Goal: Transaction & Acquisition: Purchase product/service

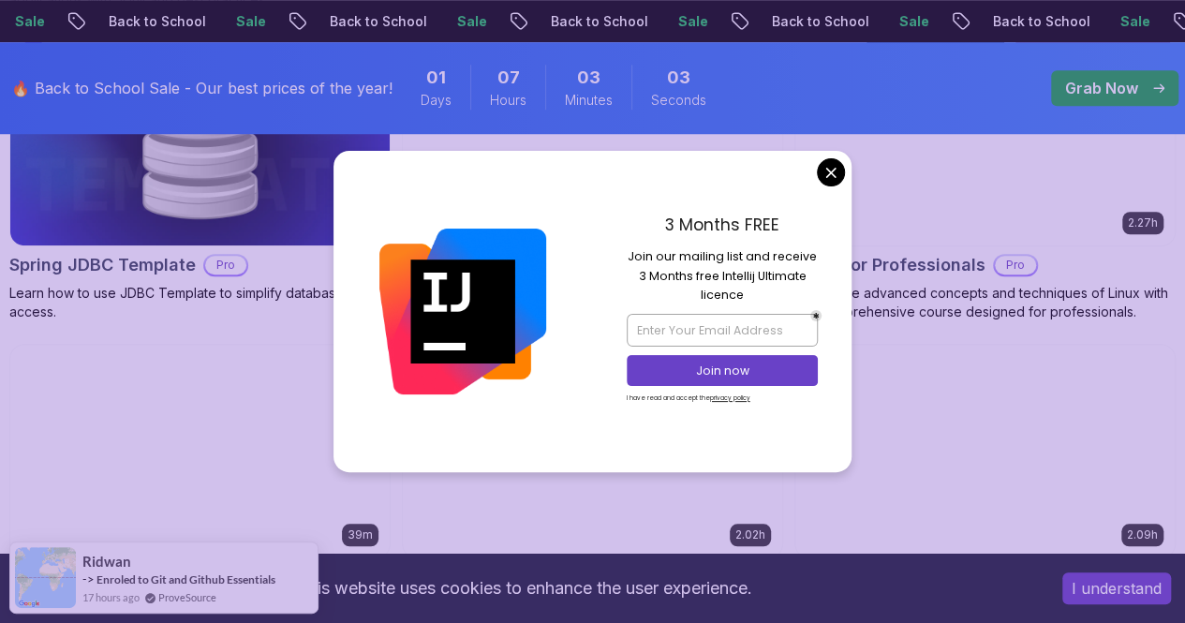
scroll to position [4265, 0]
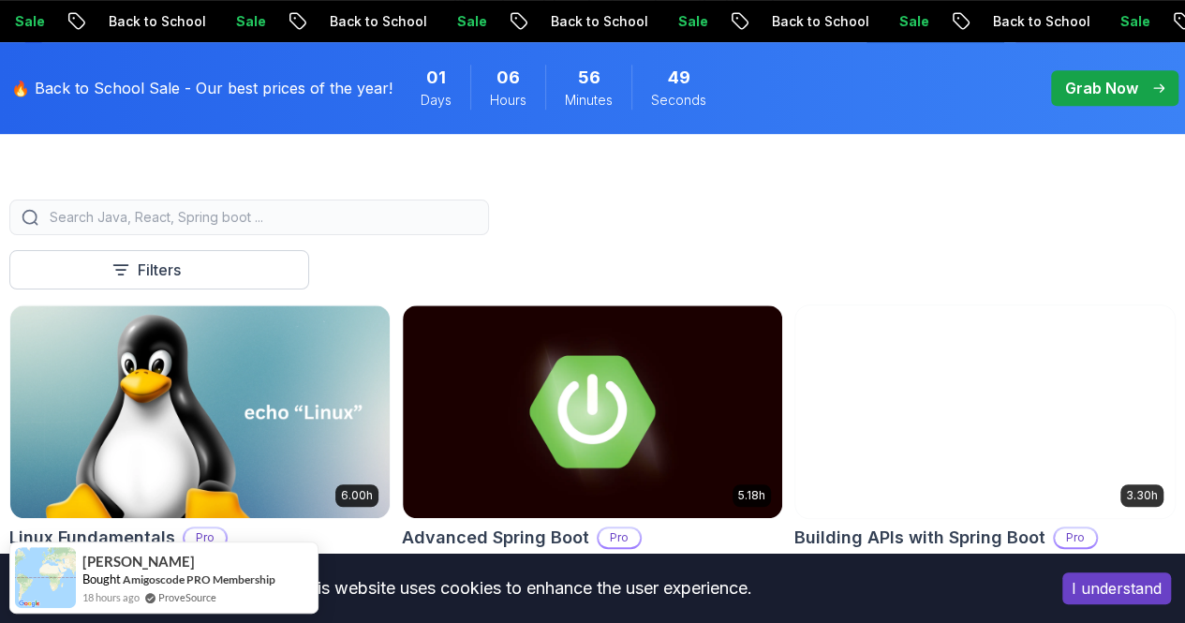
scroll to position [489, 0]
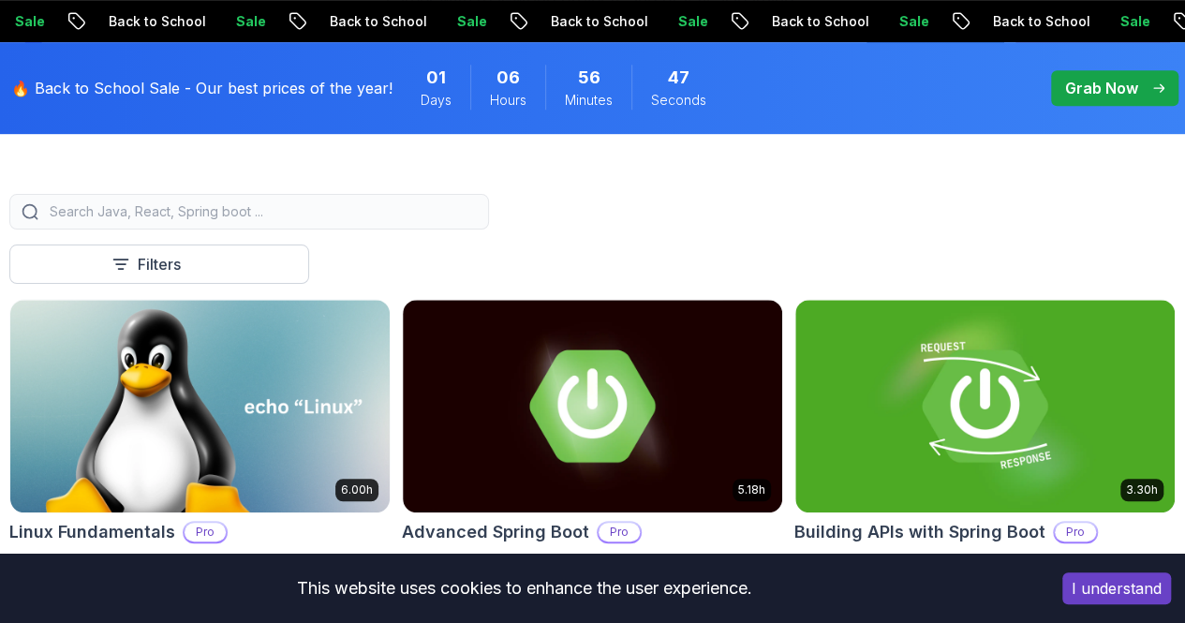
click at [0, 0] on button "button" at bounding box center [0, 0] width 0 height 0
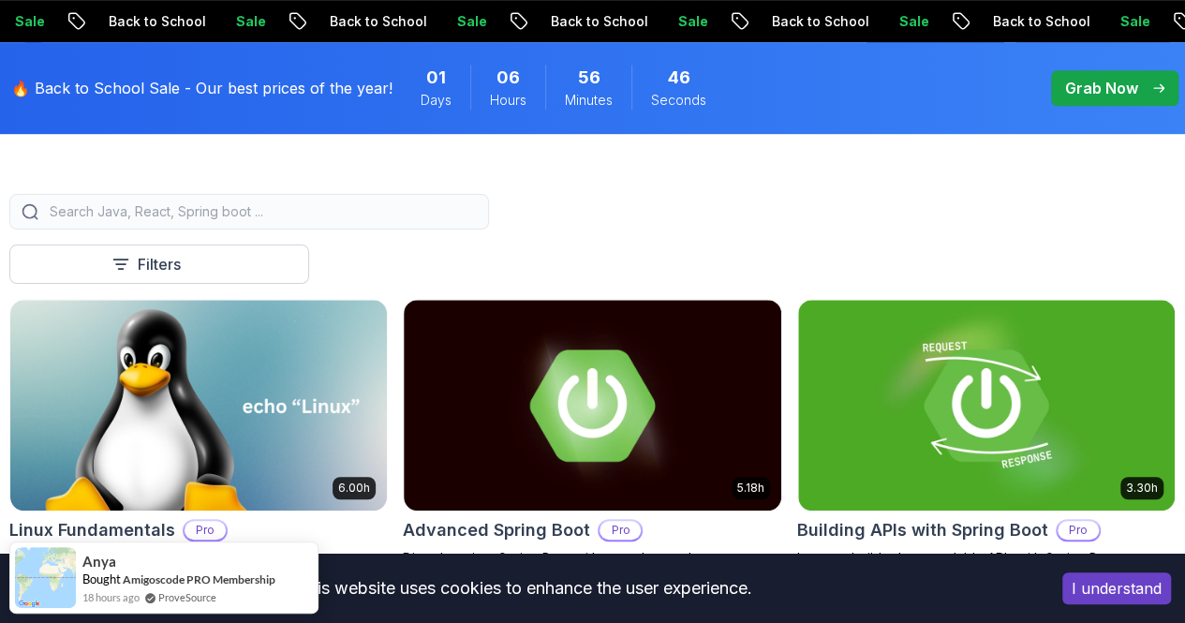
click at [0, 0] on div "Filters" at bounding box center [0, 0] width 0 height 0
click at [0, 0] on button "button" at bounding box center [0, 0] width 0 height 0
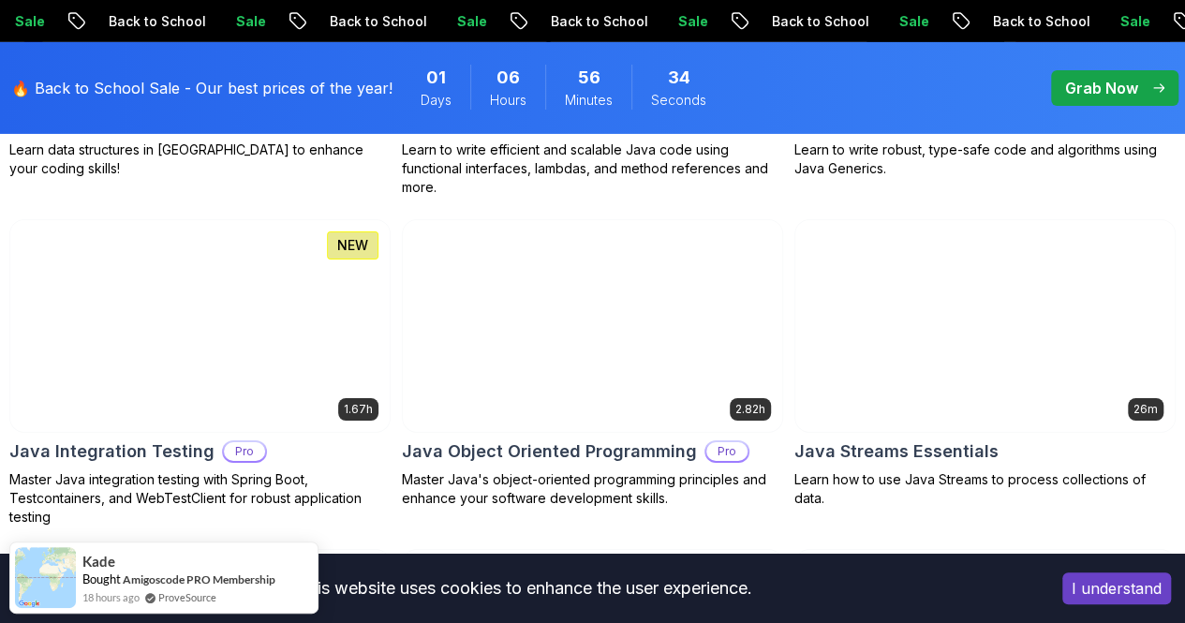
scroll to position [3124, 0]
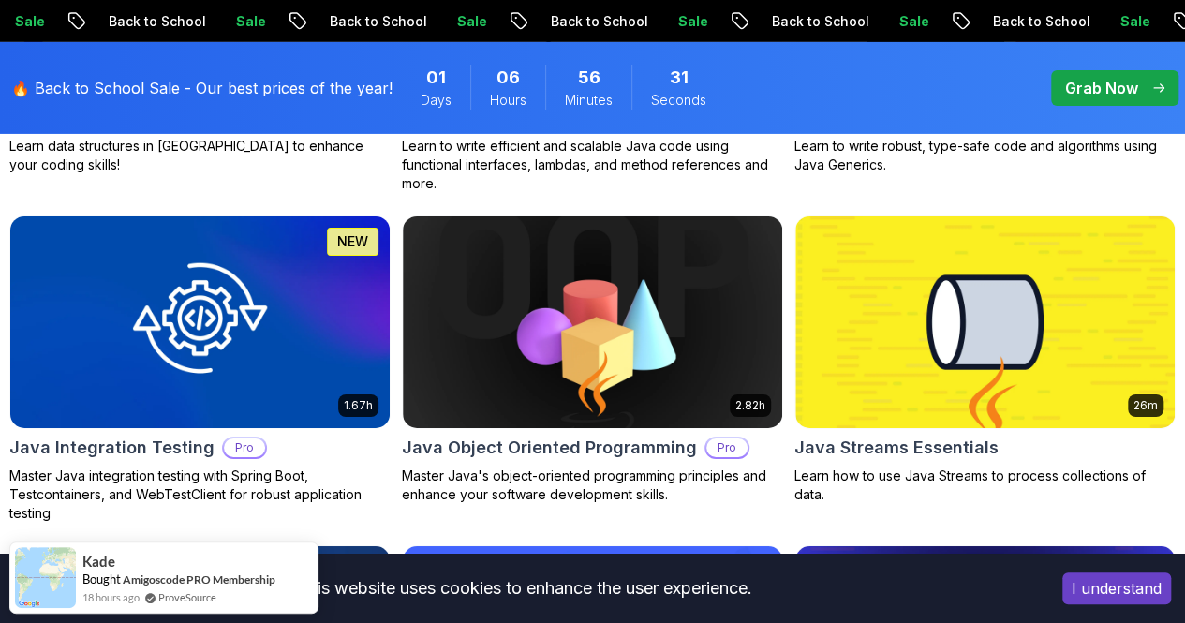
click at [0, 0] on p "Front End" at bounding box center [0, 0] width 0 height 0
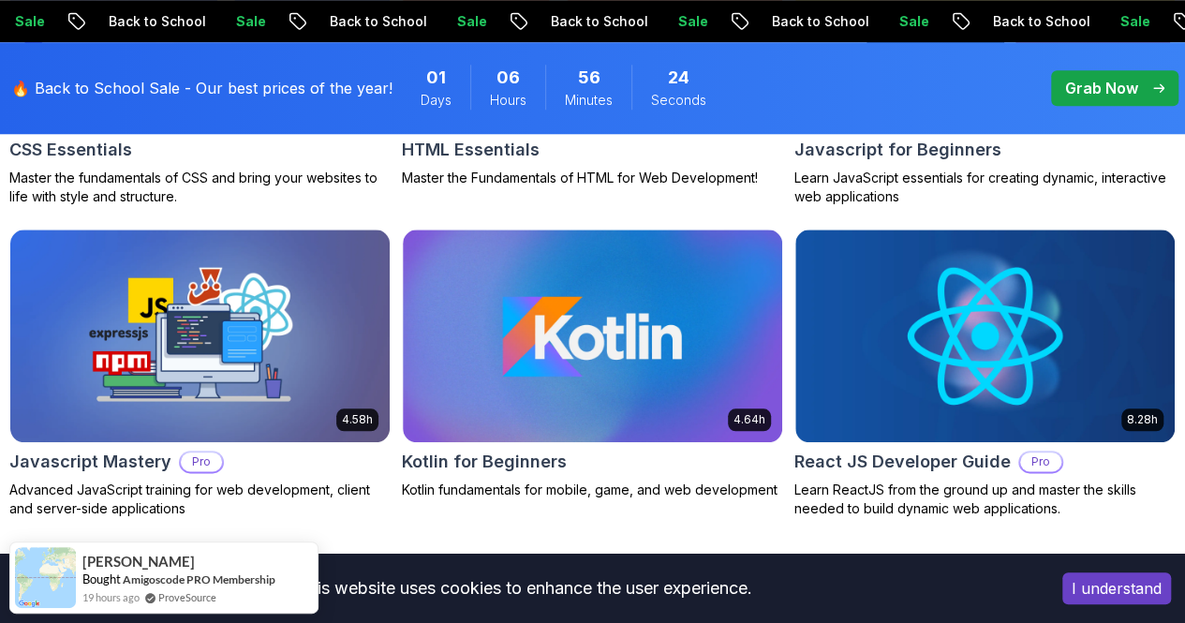
scroll to position [872, 0]
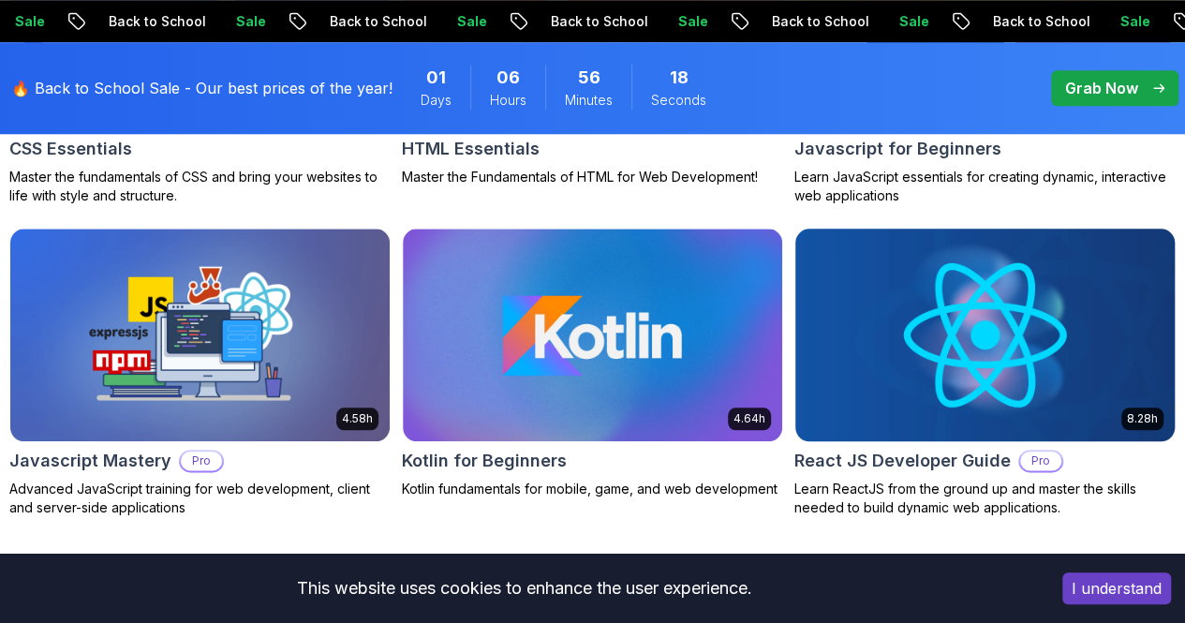
click at [1068, 265] on img at bounding box center [985, 334] width 398 height 223
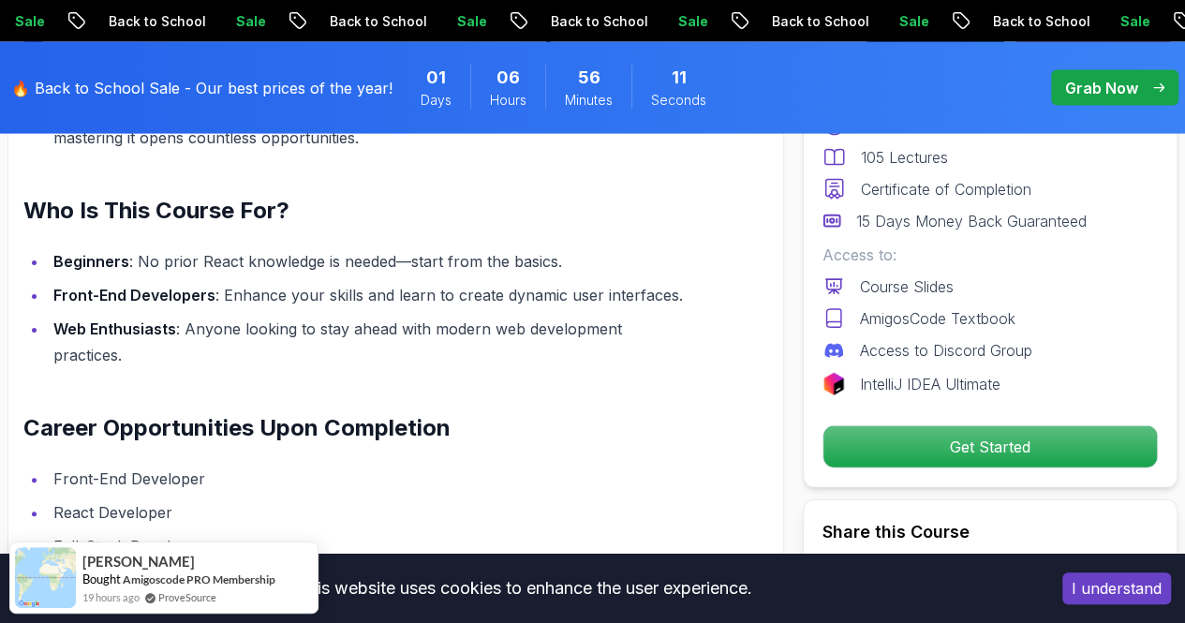
scroll to position [1980, 0]
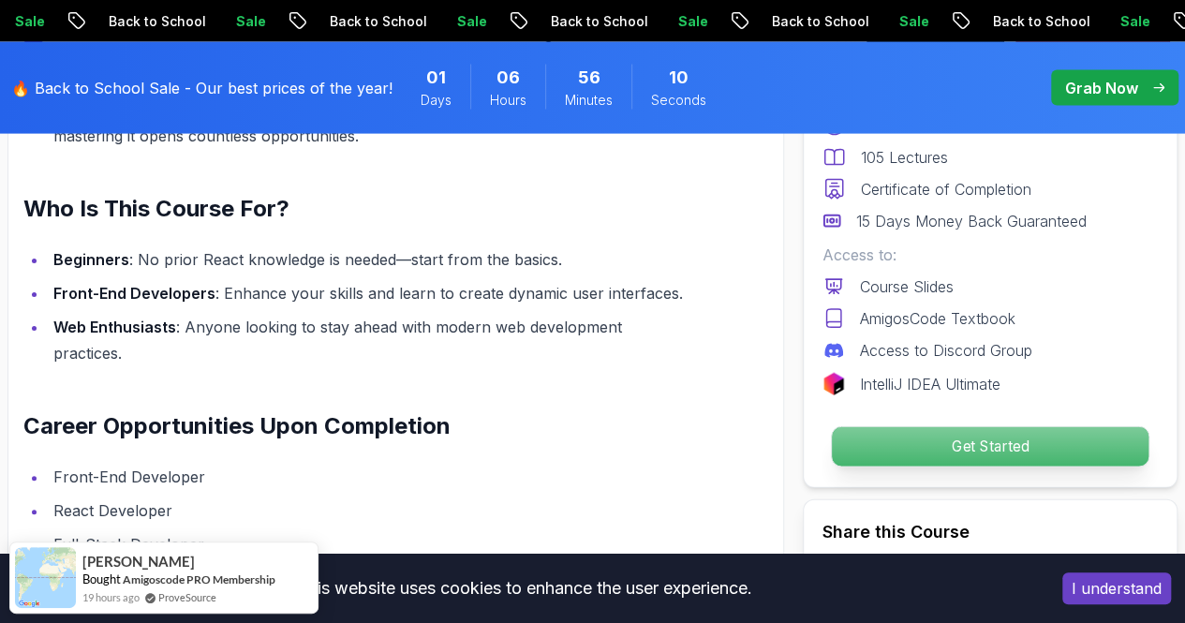
click at [963, 450] on p "Get Started" at bounding box center [990, 446] width 317 height 39
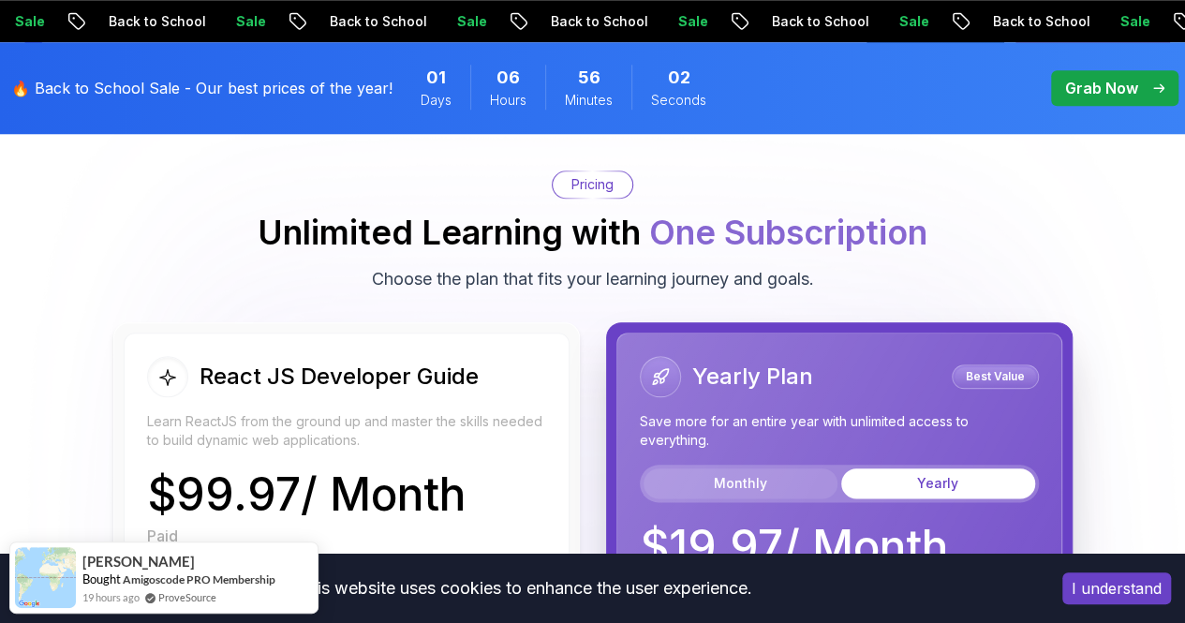
scroll to position [4406, 0]
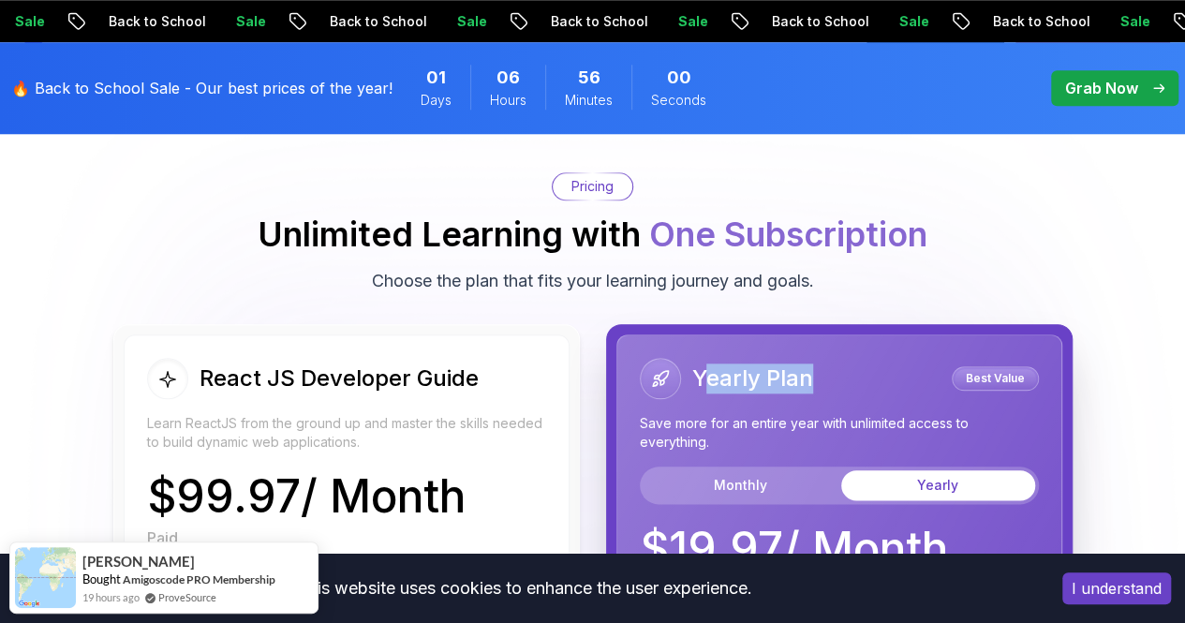
drag, startPoint x: 814, startPoint y: 369, endPoint x: 705, endPoint y: 364, distance: 109.7
click at [705, 364] on div "Yearly Plan Best Value" at bounding box center [839, 378] width 399 height 41
click at [705, 364] on h2 "Yearly Plan" at bounding box center [752, 378] width 121 height 30
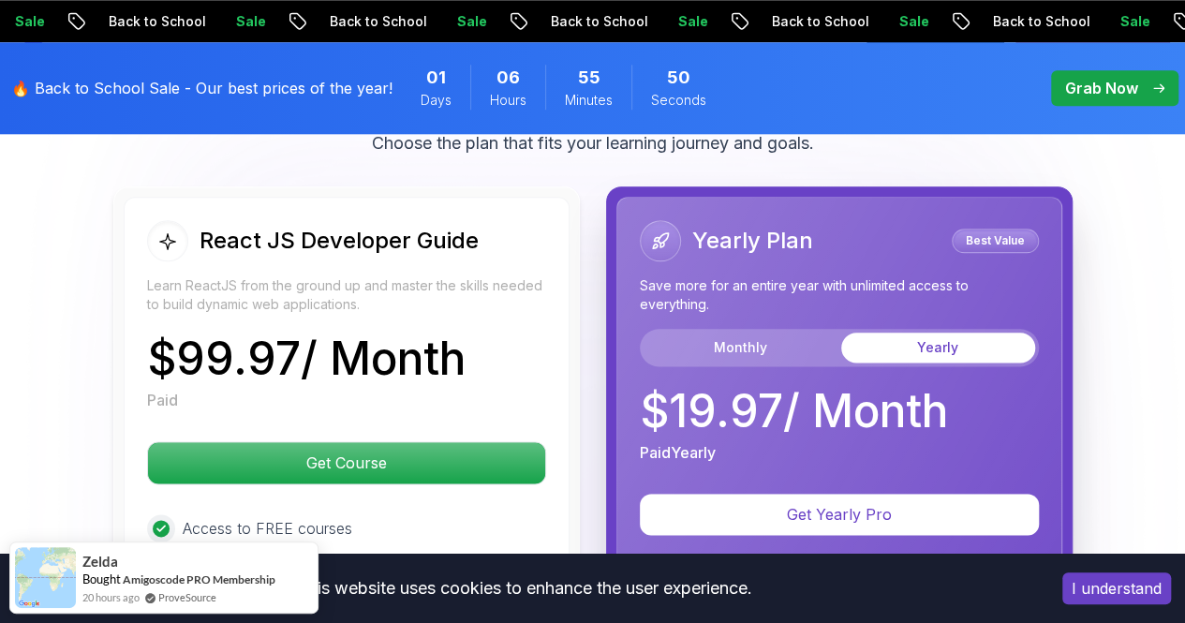
scroll to position [4545, 0]
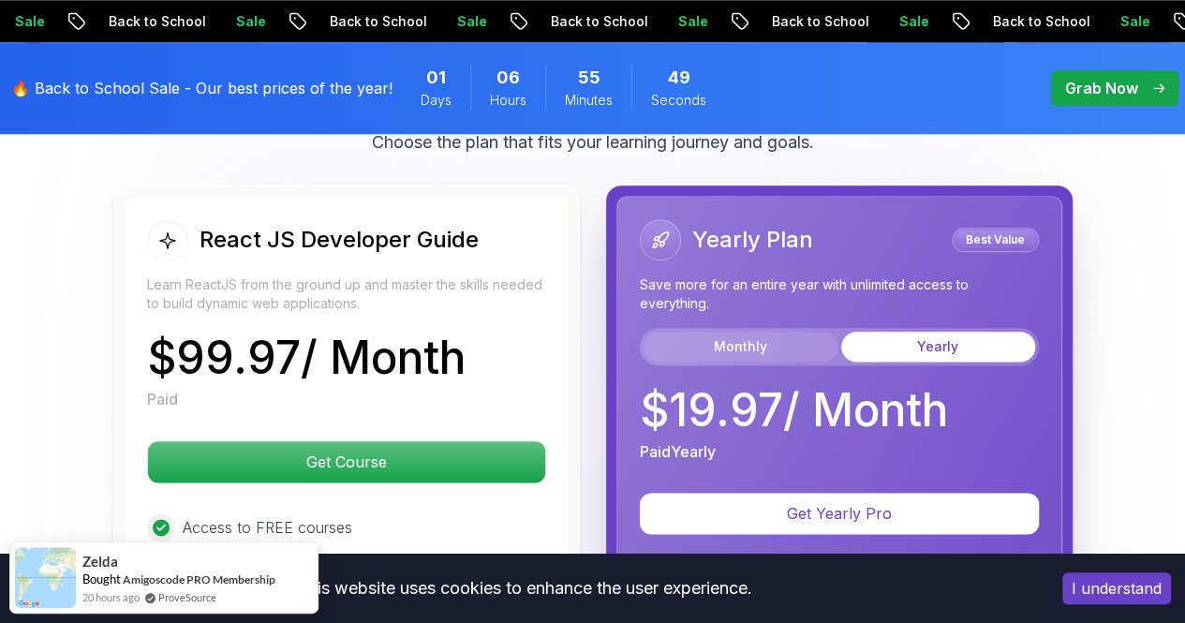
click at [753, 350] on button "Monthly" at bounding box center [741, 347] width 194 height 30
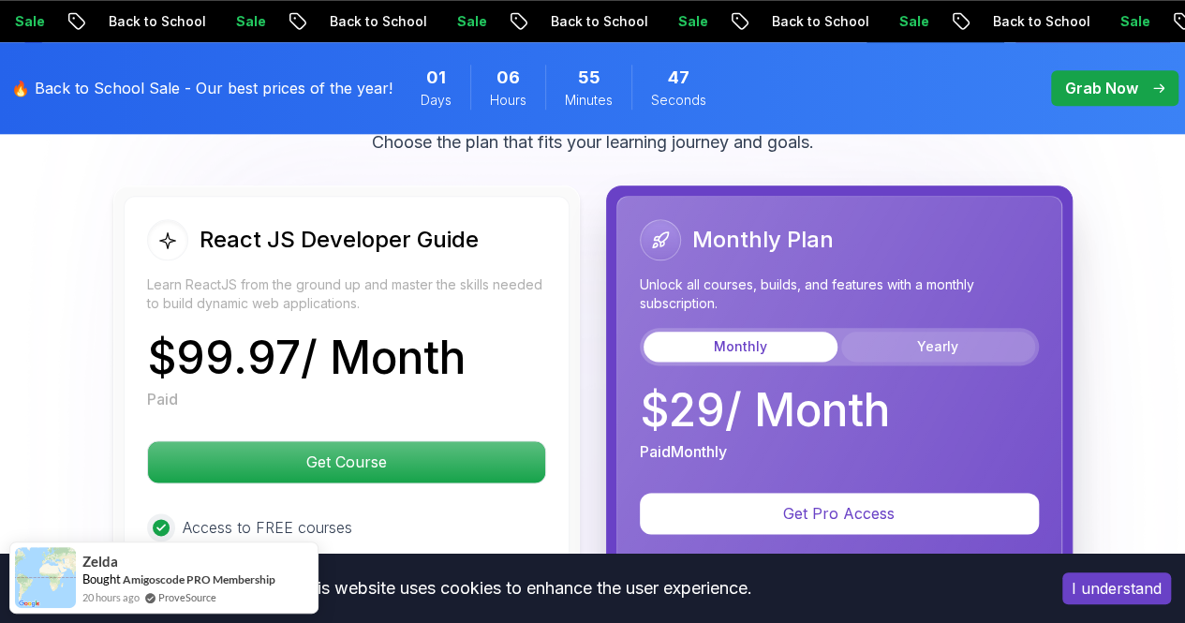
click at [897, 348] on button "Yearly" at bounding box center [938, 347] width 194 height 30
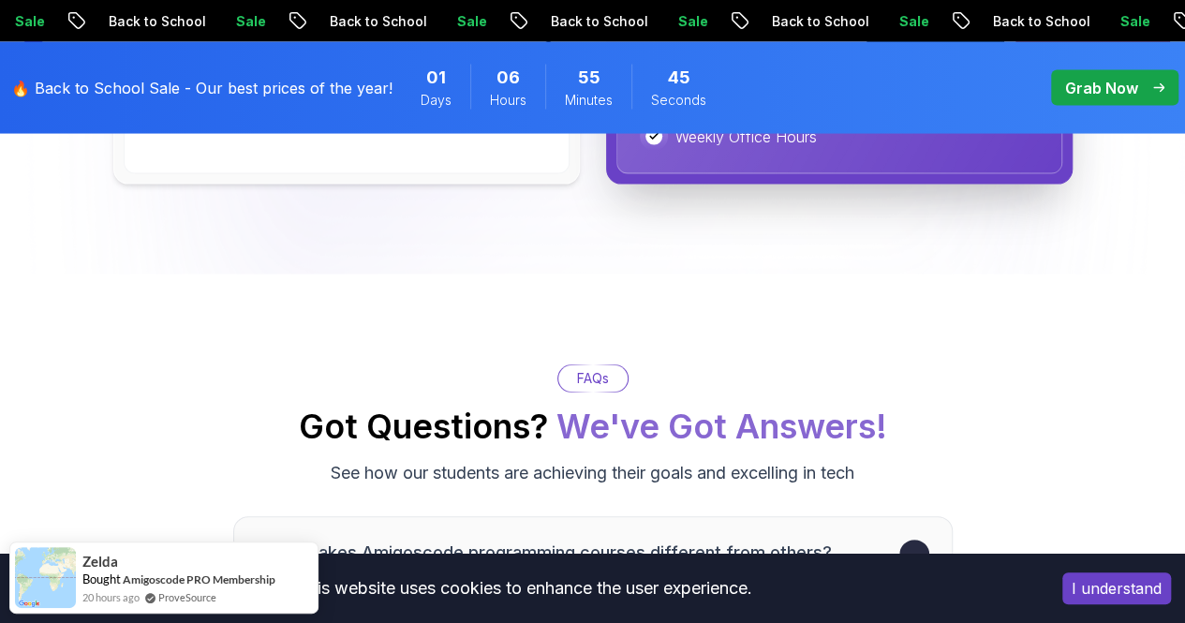
scroll to position [5377, 0]
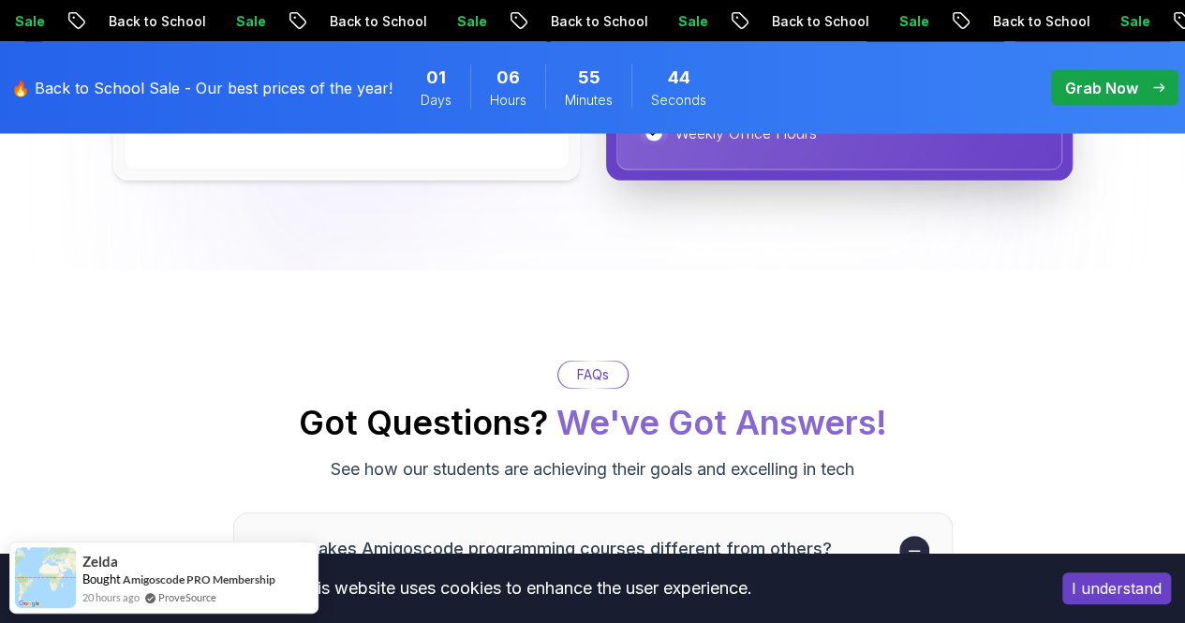
click at [390, 421] on h2 "Got Questions? We've Got Answers!" at bounding box center [593, 422] width 588 height 37
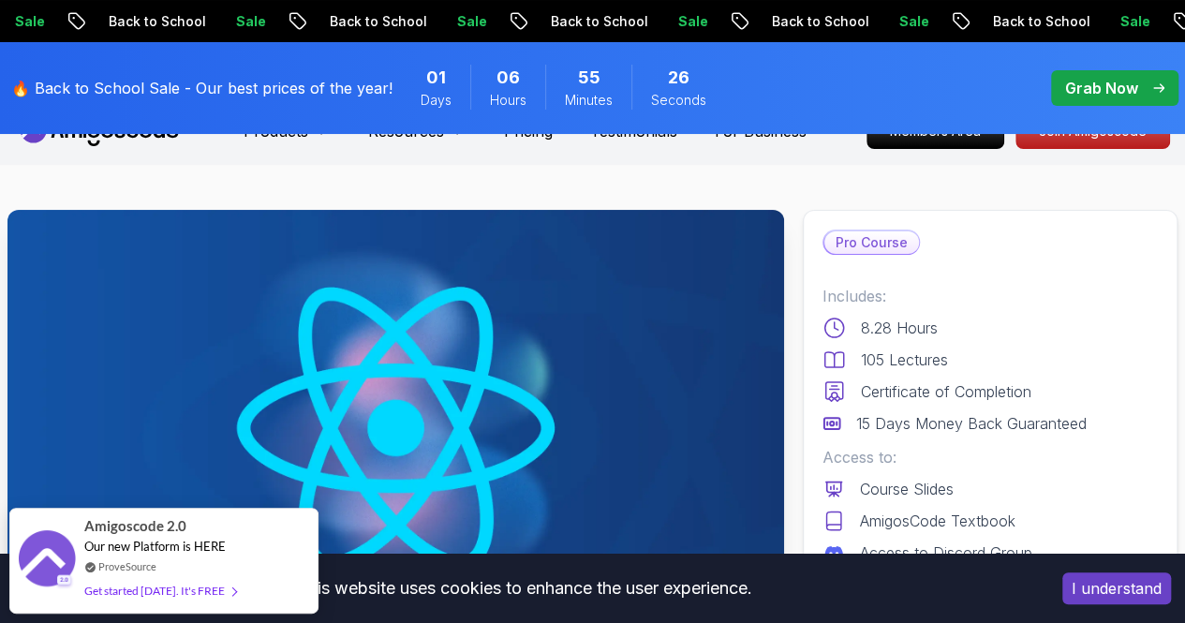
scroll to position [0, 0]
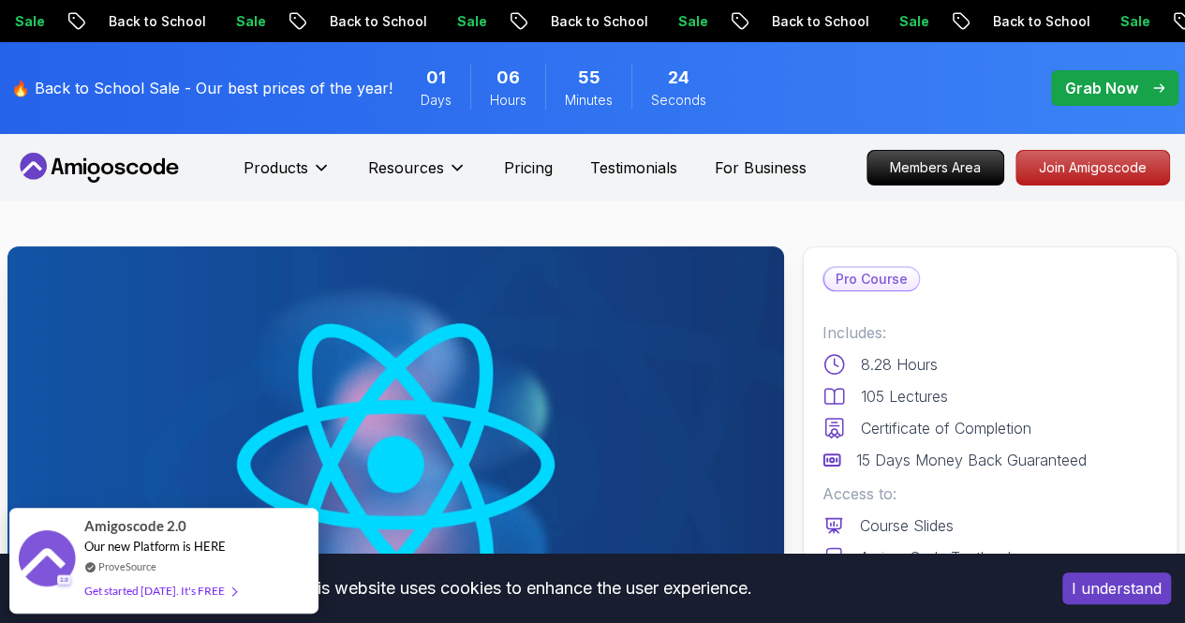
click at [426, 156] on div "Resources" at bounding box center [417, 167] width 98 height 37
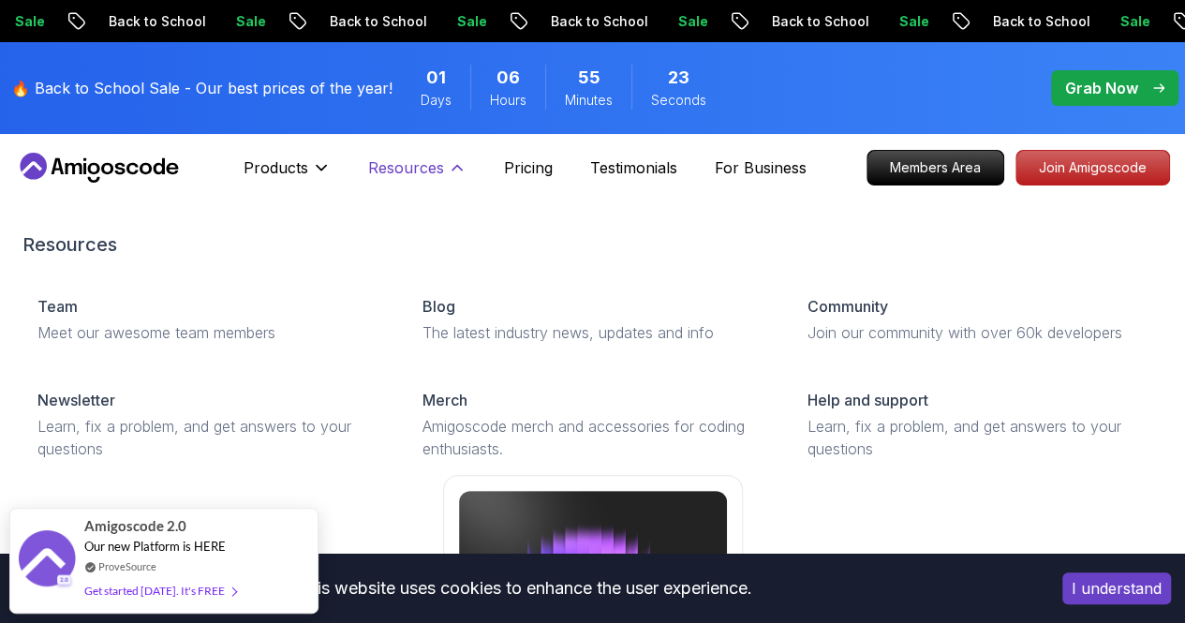
click at [448, 166] on icon at bounding box center [457, 167] width 19 height 19
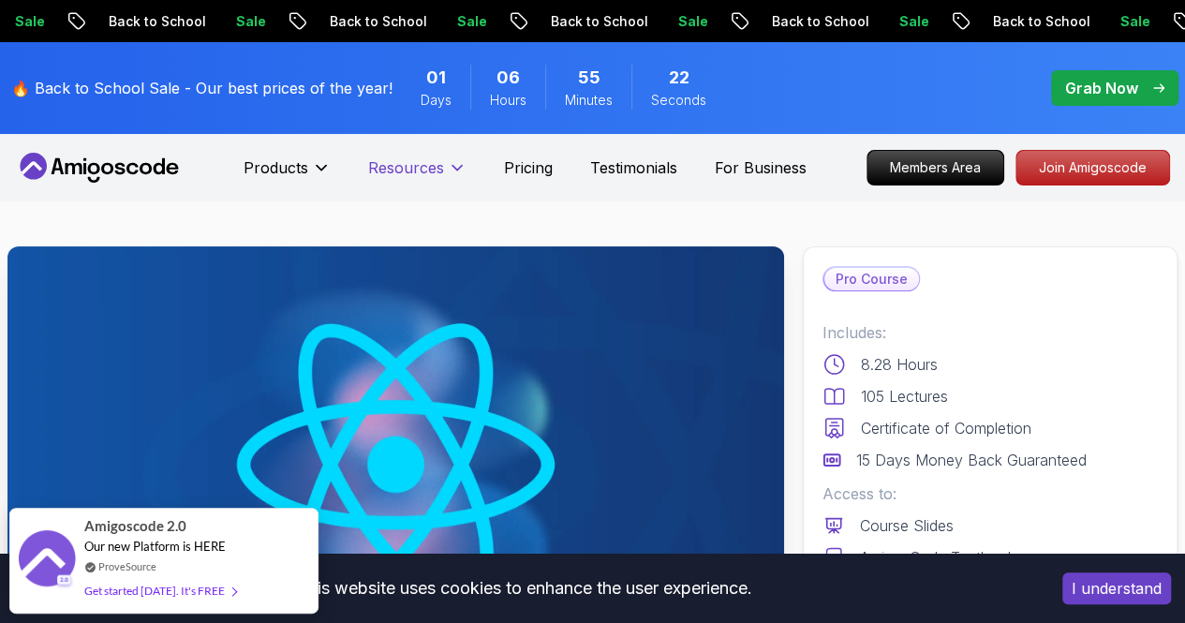
click at [448, 166] on icon at bounding box center [457, 167] width 19 height 19
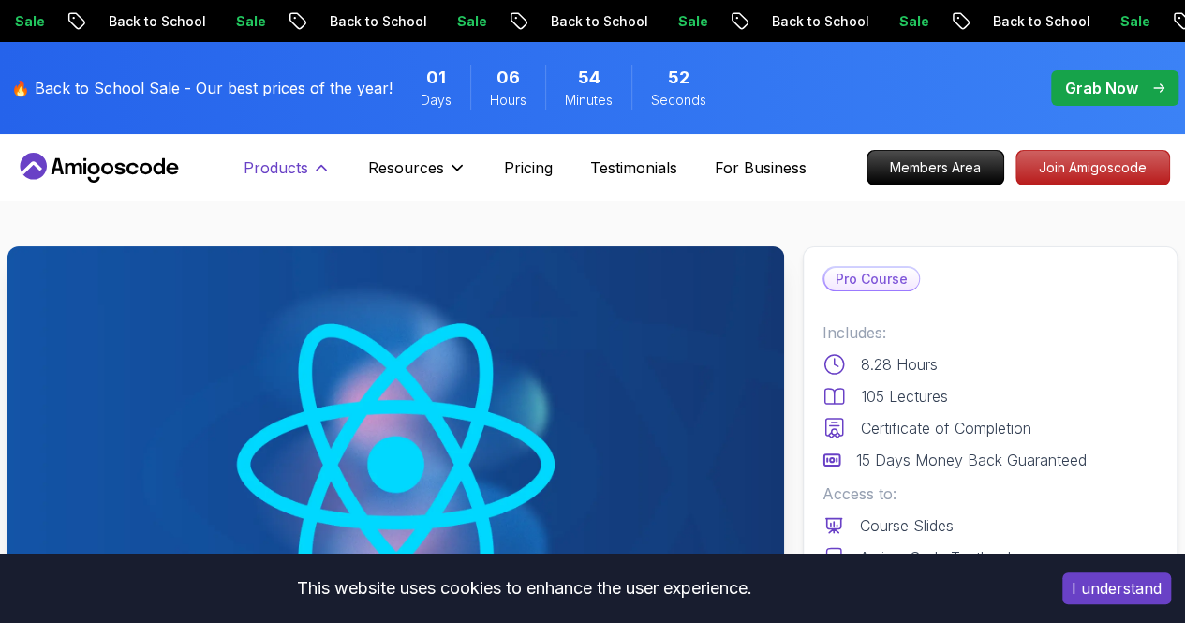
click at [311, 161] on button "Products" at bounding box center [287, 174] width 87 height 37
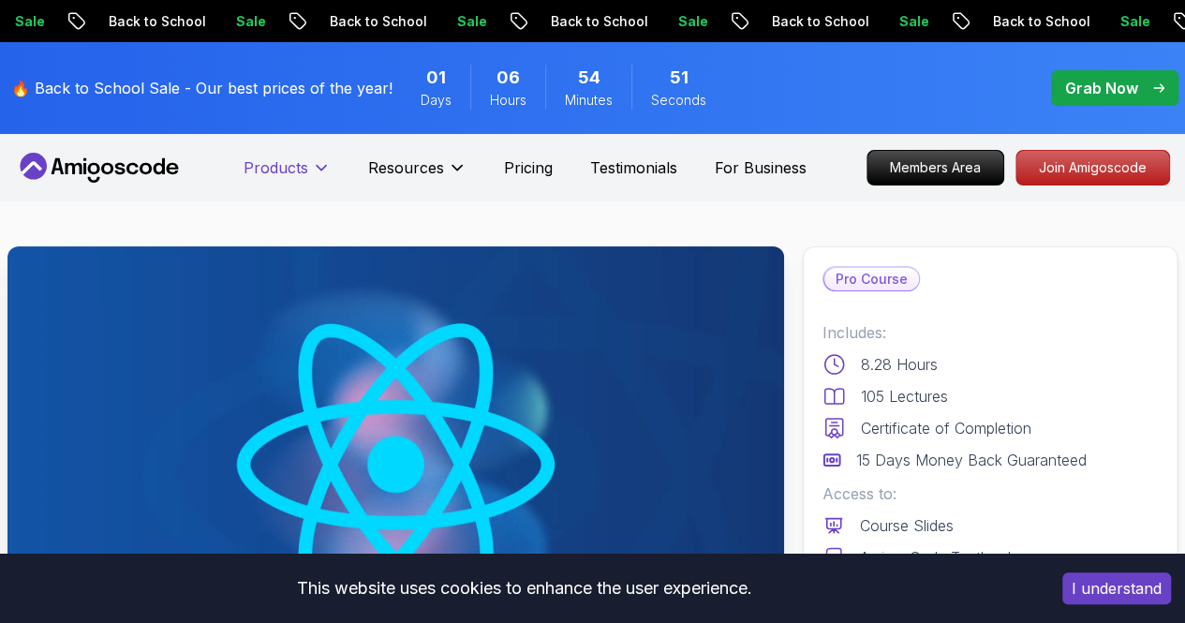
click at [311, 161] on button "Products" at bounding box center [287, 174] width 87 height 37
